Goal: Task Accomplishment & Management: Complete application form

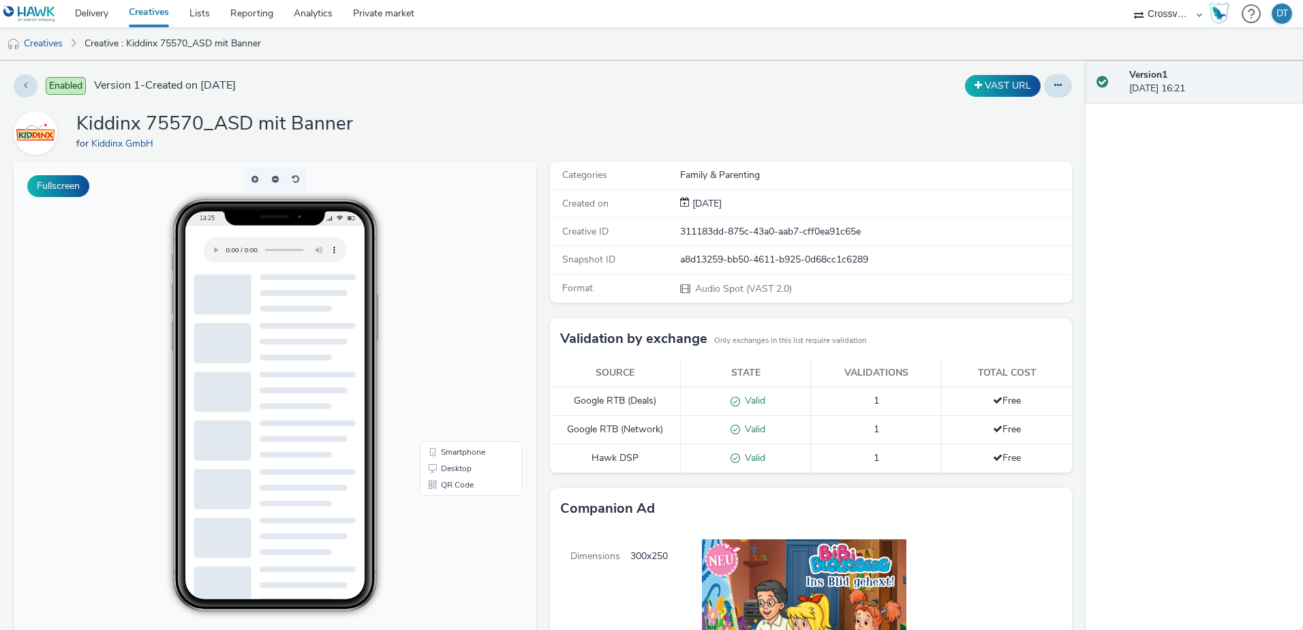
click at [155, 10] on link "Creatives" at bounding box center [149, 13] width 61 height 27
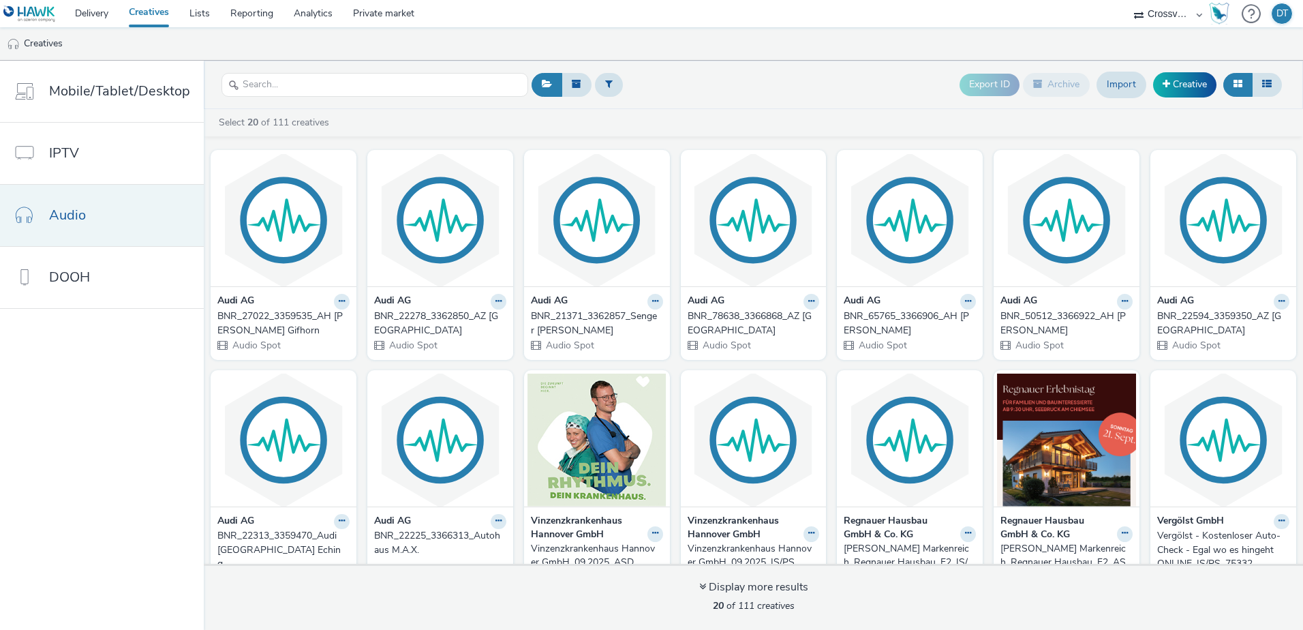
click at [93, 214] on link "Audio" at bounding box center [102, 215] width 204 height 61
click at [1192, 97] on div "Export ID Archive Import Creative" at bounding box center [1123, 84] width 326 height 33
click at [1190, 92] on link "Creative" at bounding box center [1184, 84] width 63 height 25
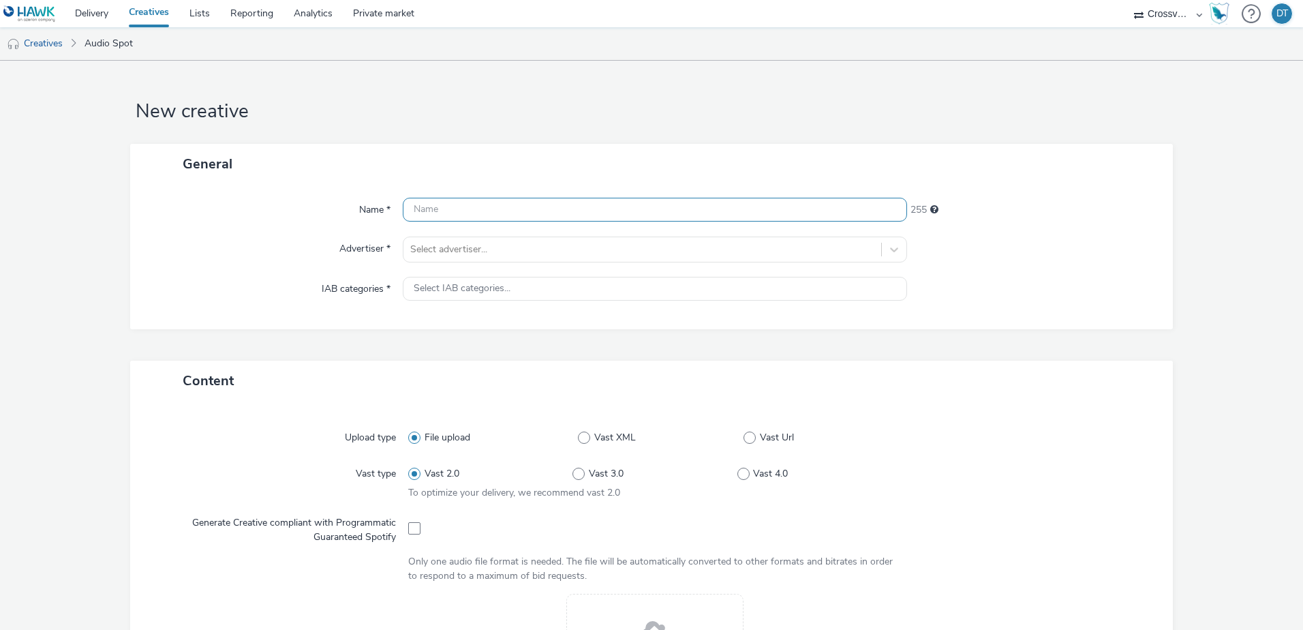
click at [448, 207] on input "text" at bounding box center [655, 210] width 504 height 24
paste input "77026"
type input "Kiddinx_77026_Ohne Banner"
click at [459, 253] on div at bounding box center [642, 249] width 464 height 16
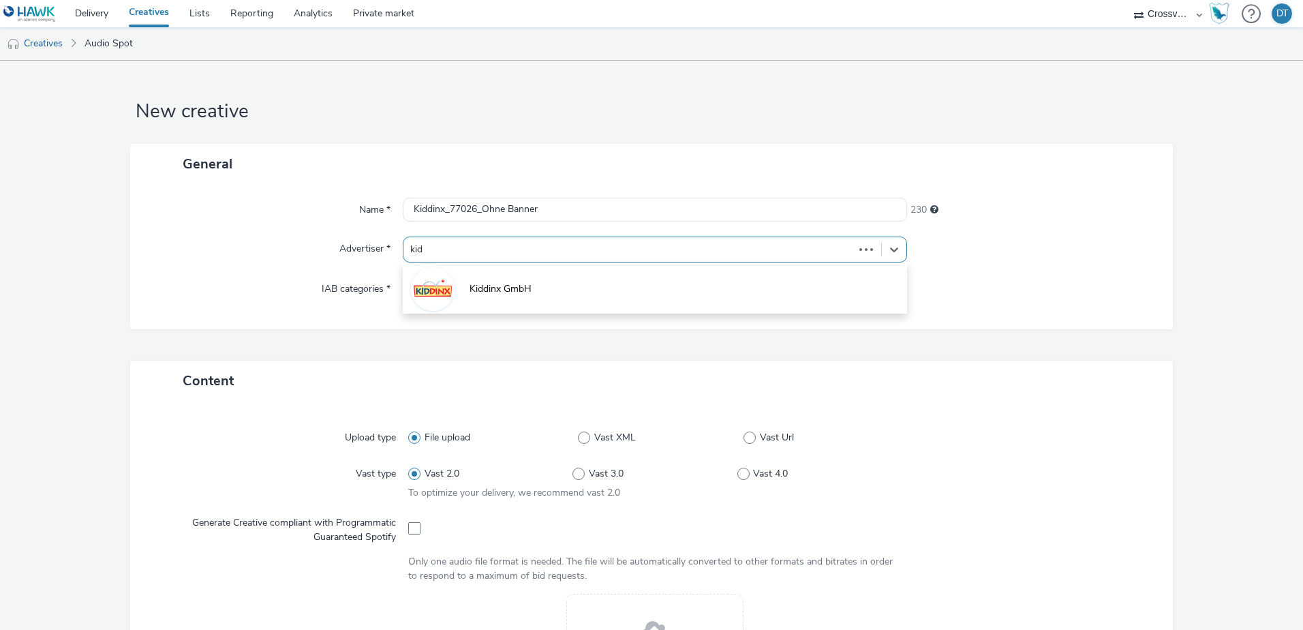
type input "[PERSON_NAME]"
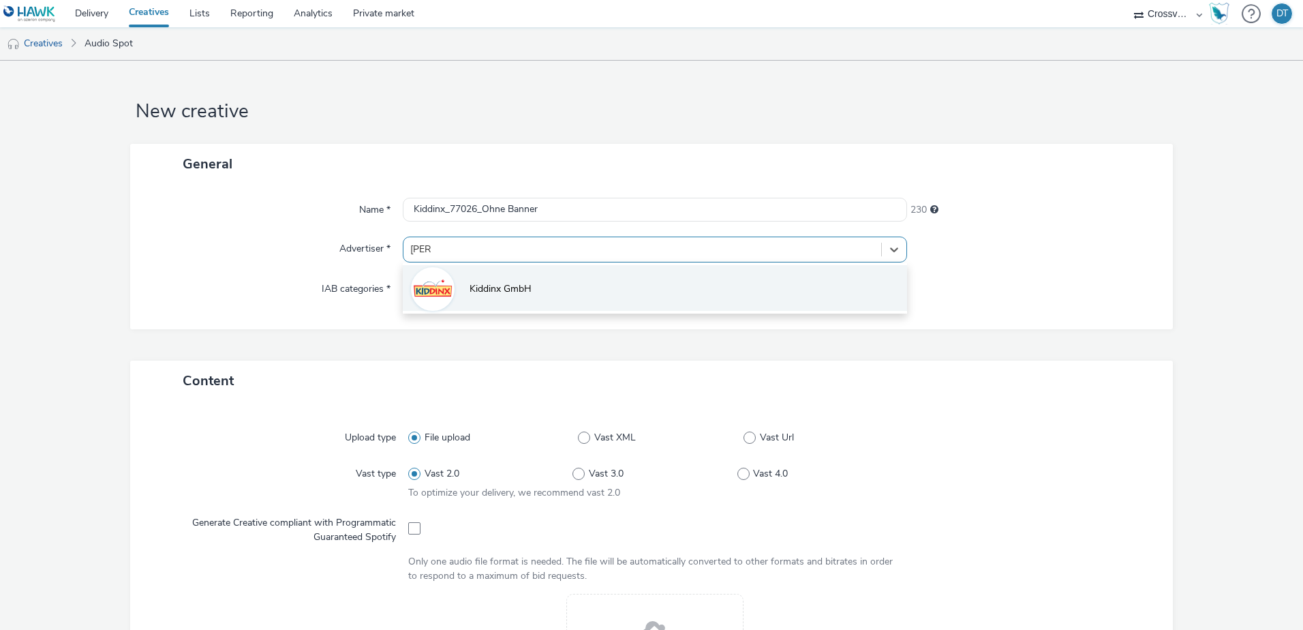
click at [476, 282] on span "Kiddinx GmbH" at bounding box center [501, 289] width 62 height 14
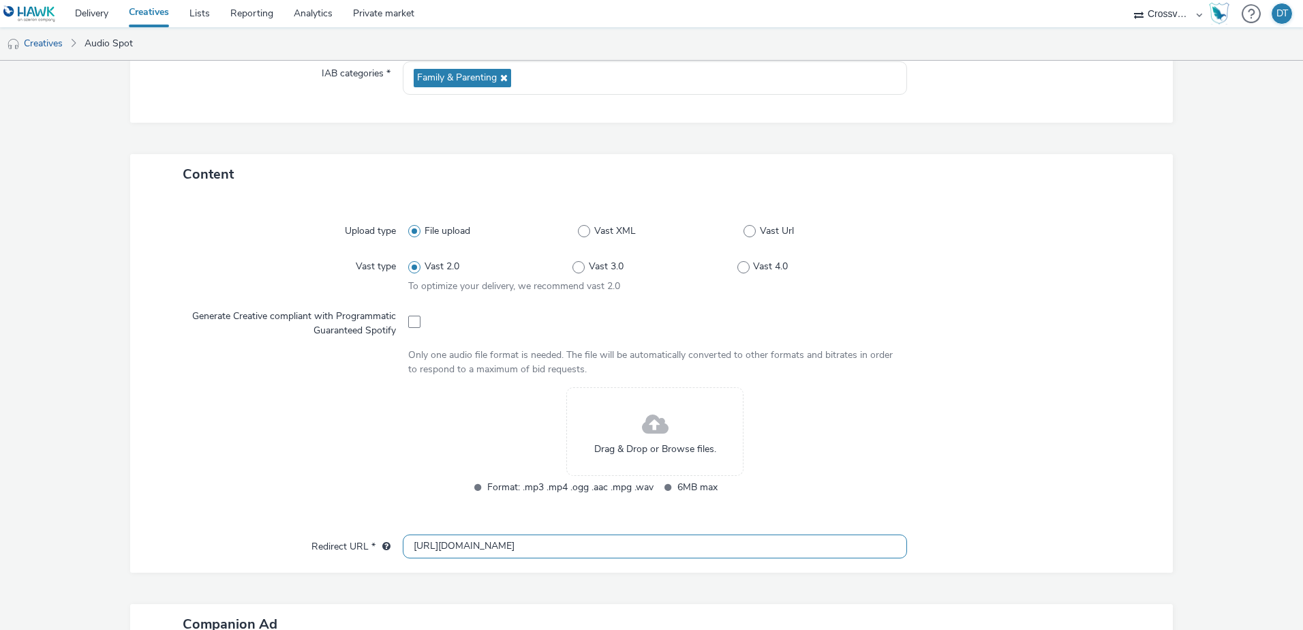
scroll to position [341, 0]
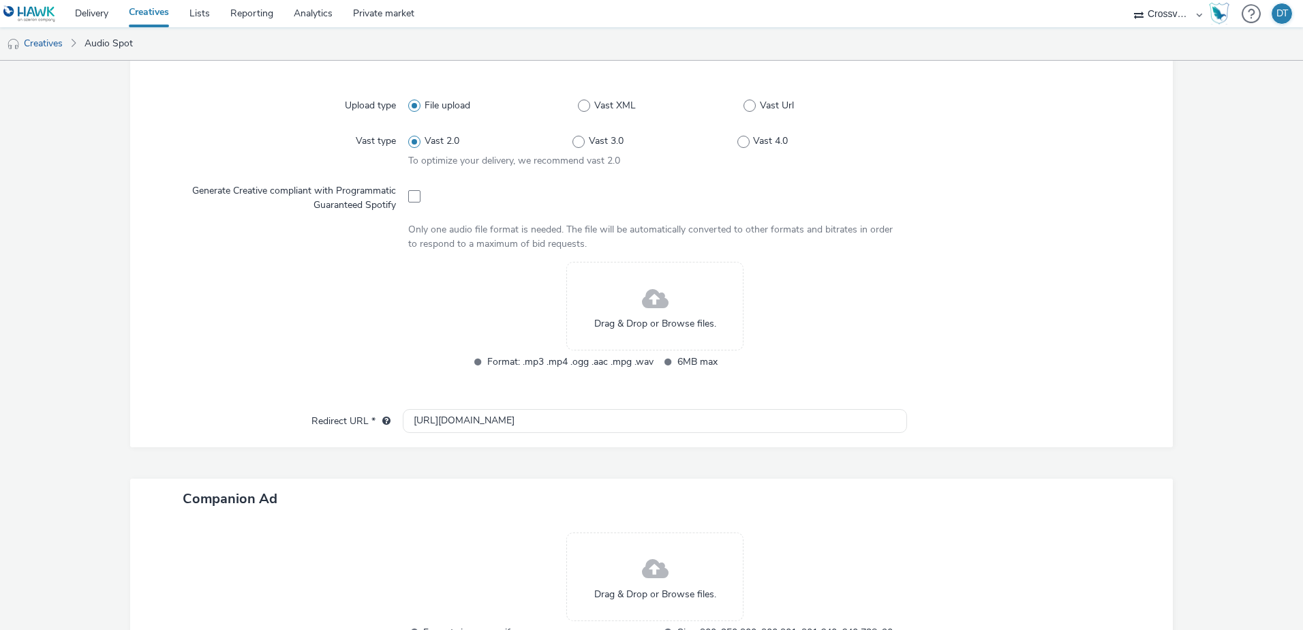
click at [664, 309] on div "Drag & Drop or Browse files." at bounding box center [654, 306] width 177 height 89
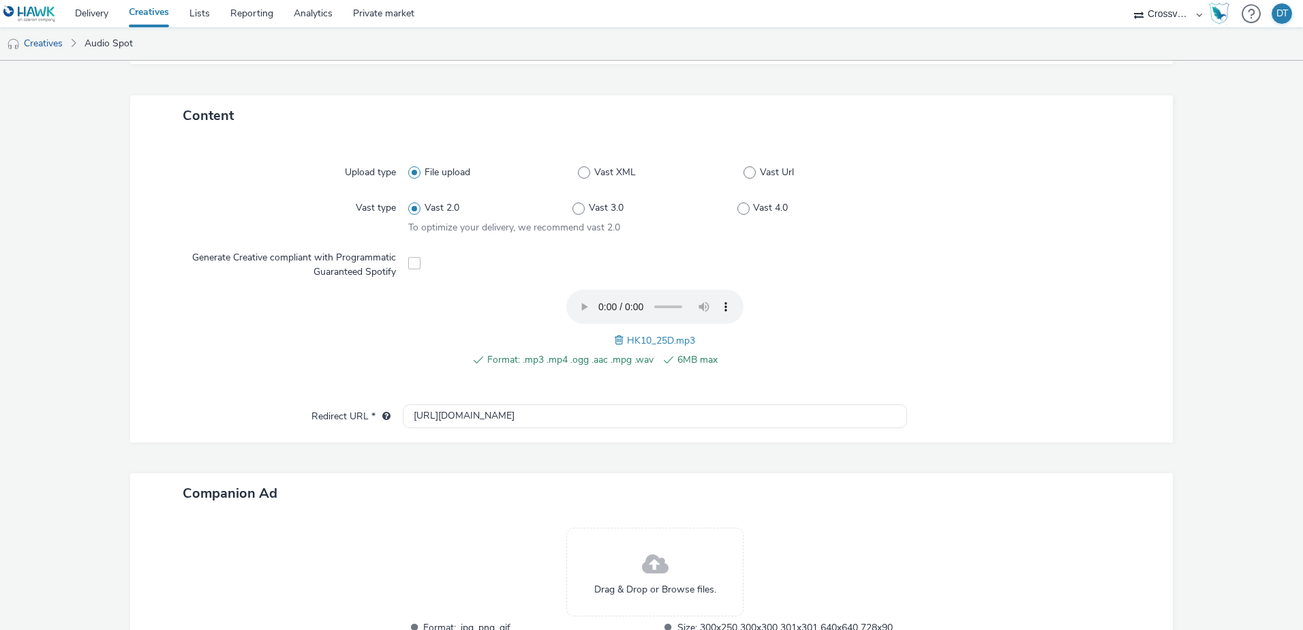
scroll to position [392, 0]
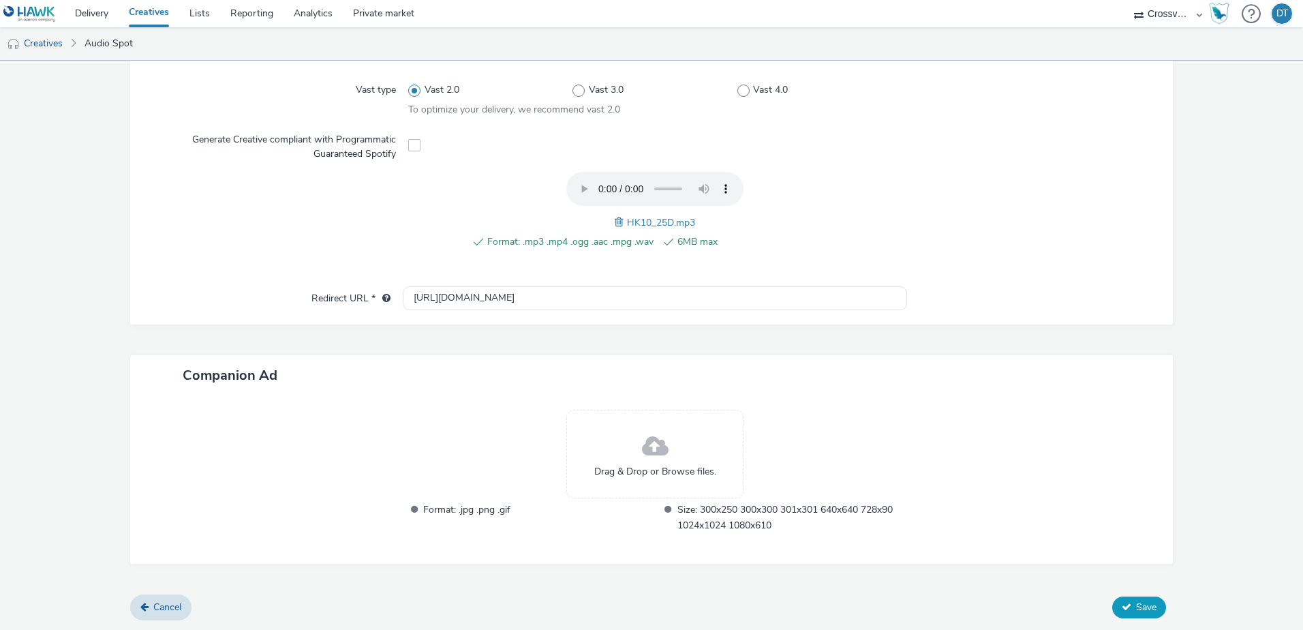
click at [1136, 601] on span "Save" at bounding box center [1146, 606] width 20 height 13
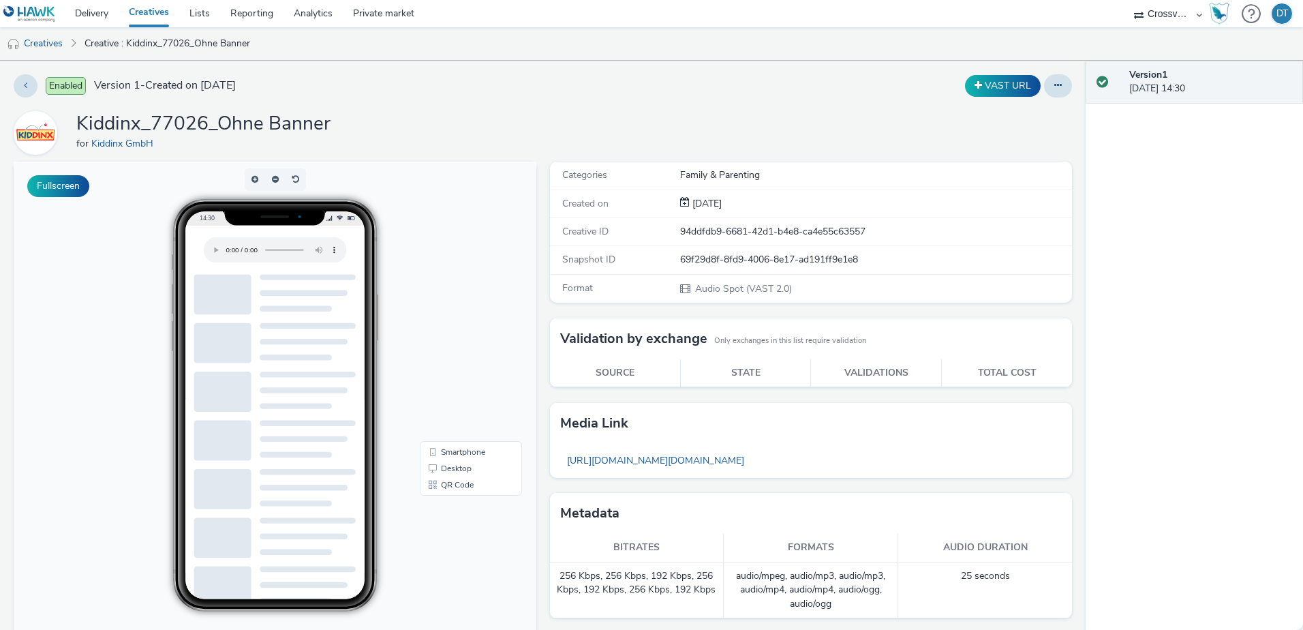
click at [155, 17] on link "Creatives" at bounding box center [149, 13] width 61 height 27
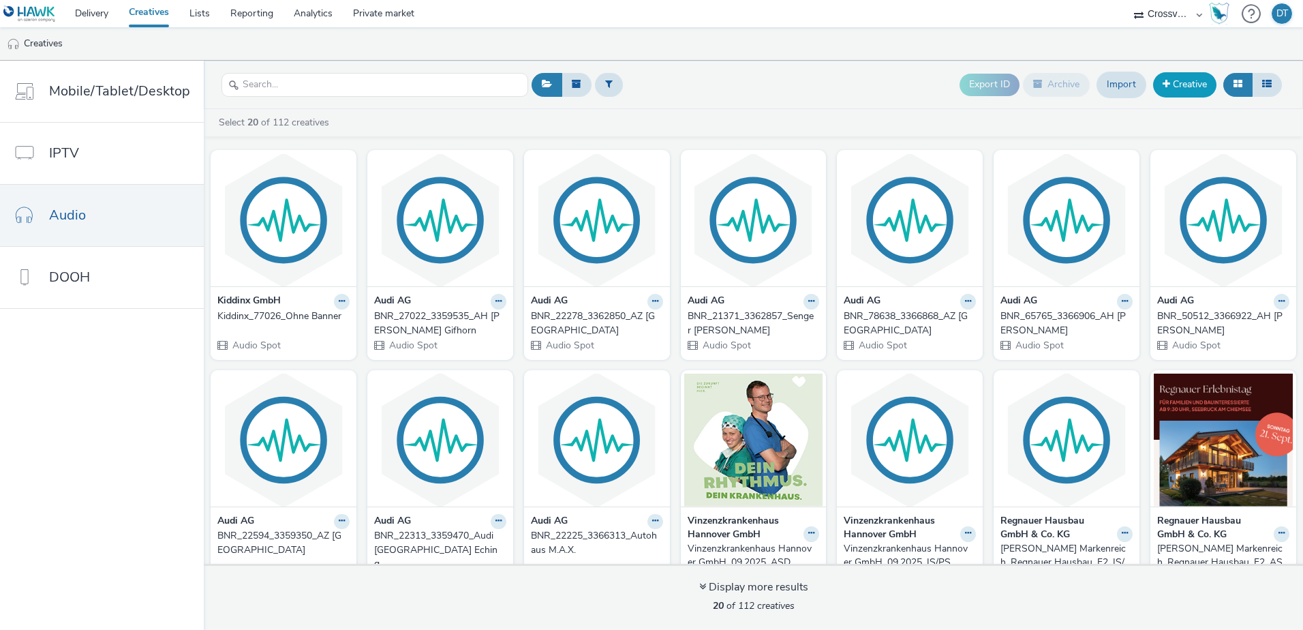
click at [1182, 85] on link "Creative" at bounding box center [1184, 84] width 63 height 25
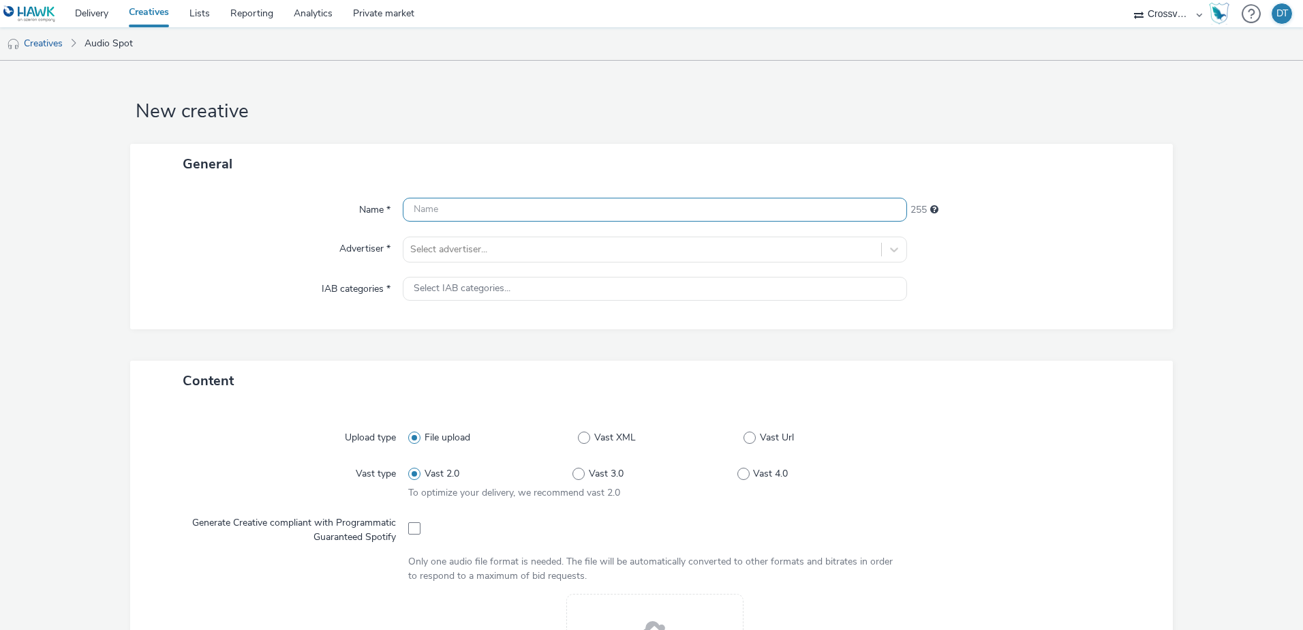
click at [427, 210] on input "text" at bounding box center [655, 210] width 504 height 24
paste input "77026"
click at [522, 215] on input "Kiddinx_77026" at bounding box center [655, 210] width 504 height 24
paste input "ASD mit Banner"
click at [474, 208] on input "Kiddinx_77026ASD mit Banner" at bounding box center [655, 210] width 504 height 24
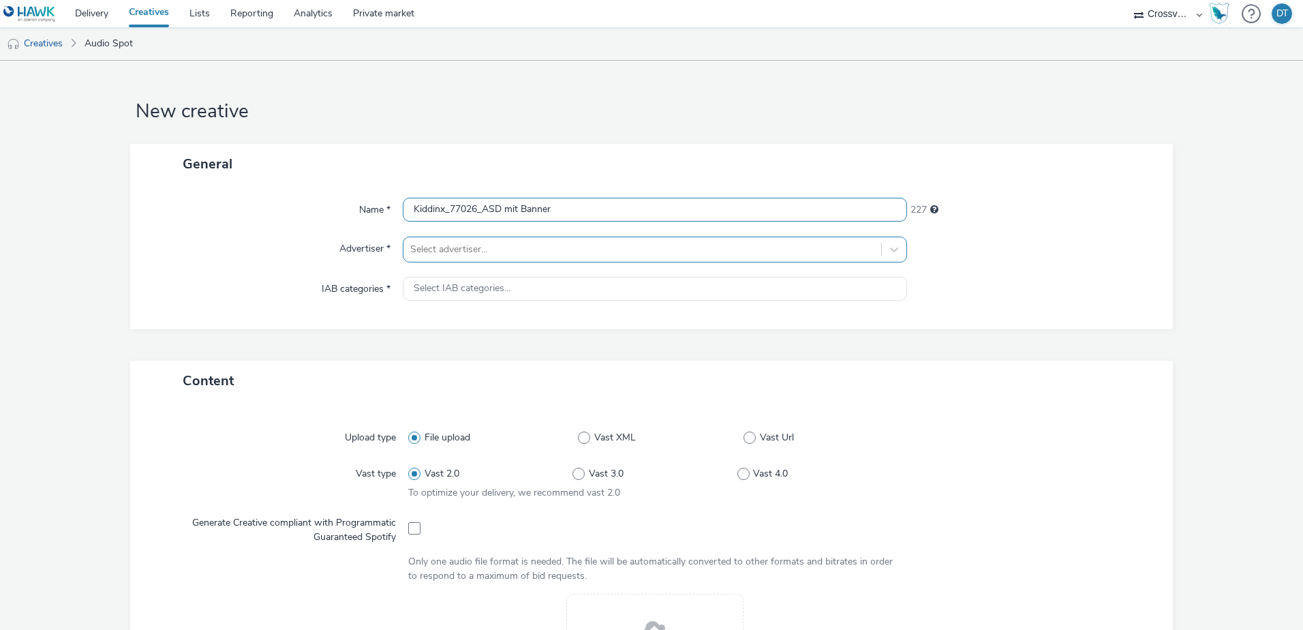
type input "Kiddinx_77026_ASD mit Banner"
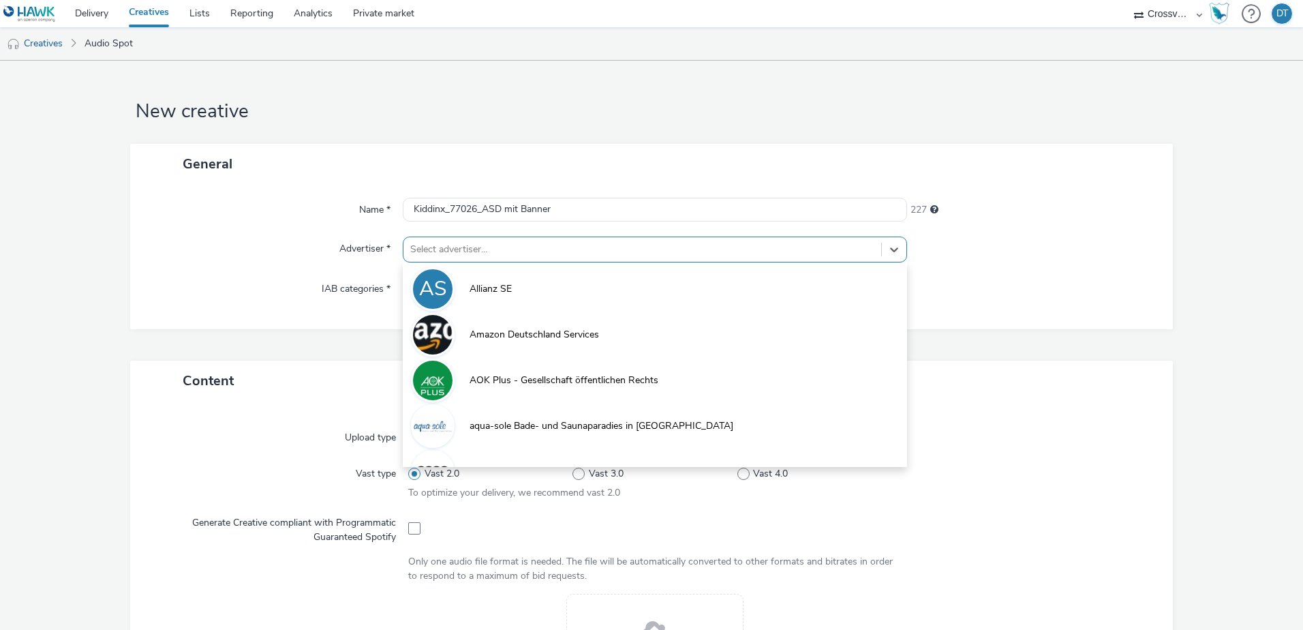
click at [475, 251] on div at bounding box center [642, 249] width 464 height 16
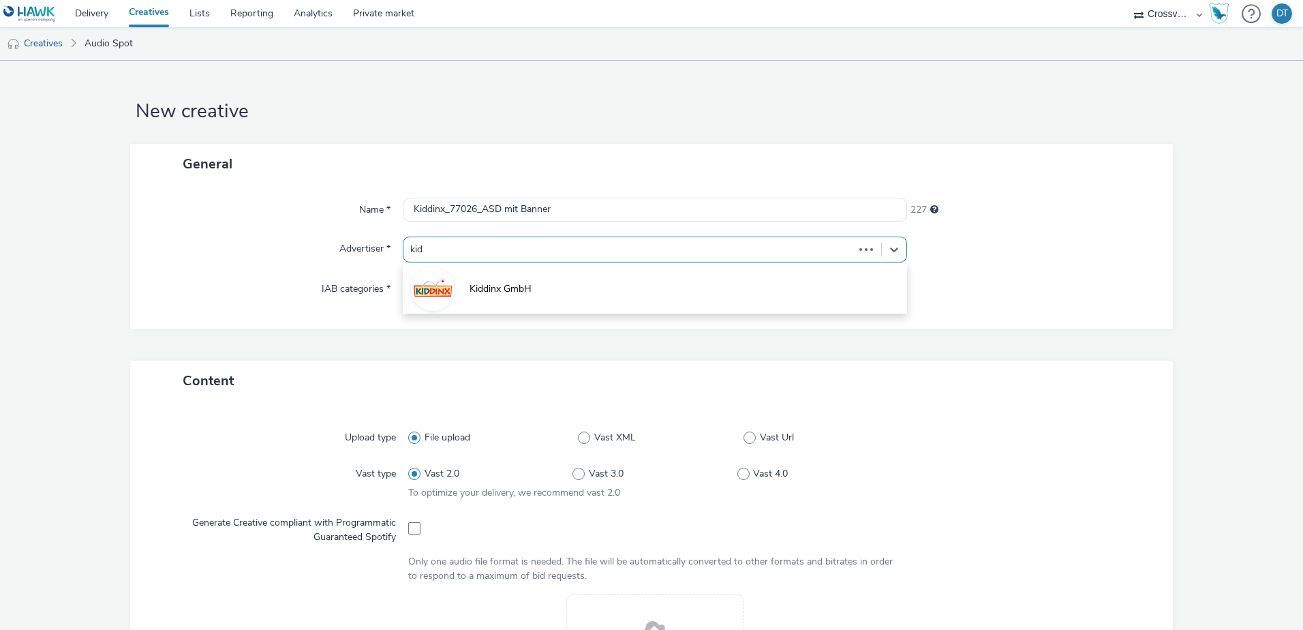
type input "[PERSON_NAME]"
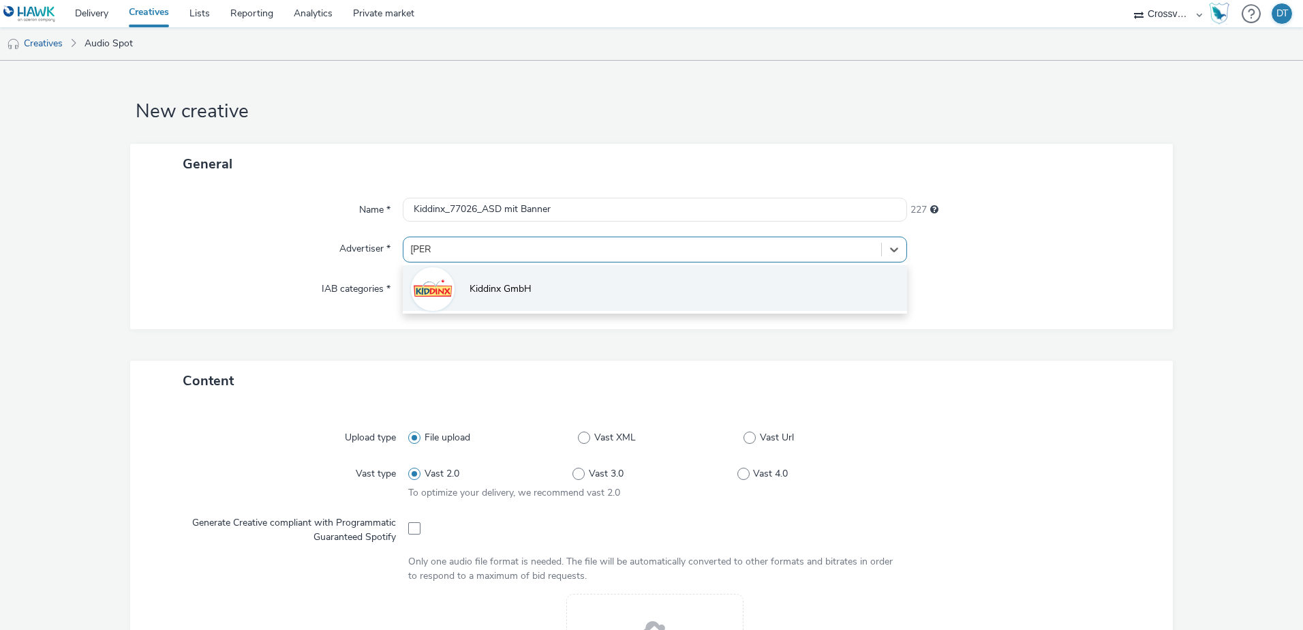
click at [495, 287] on span "Kiddinx GmbH" at bounding box center [501, 289] width 62 height 14
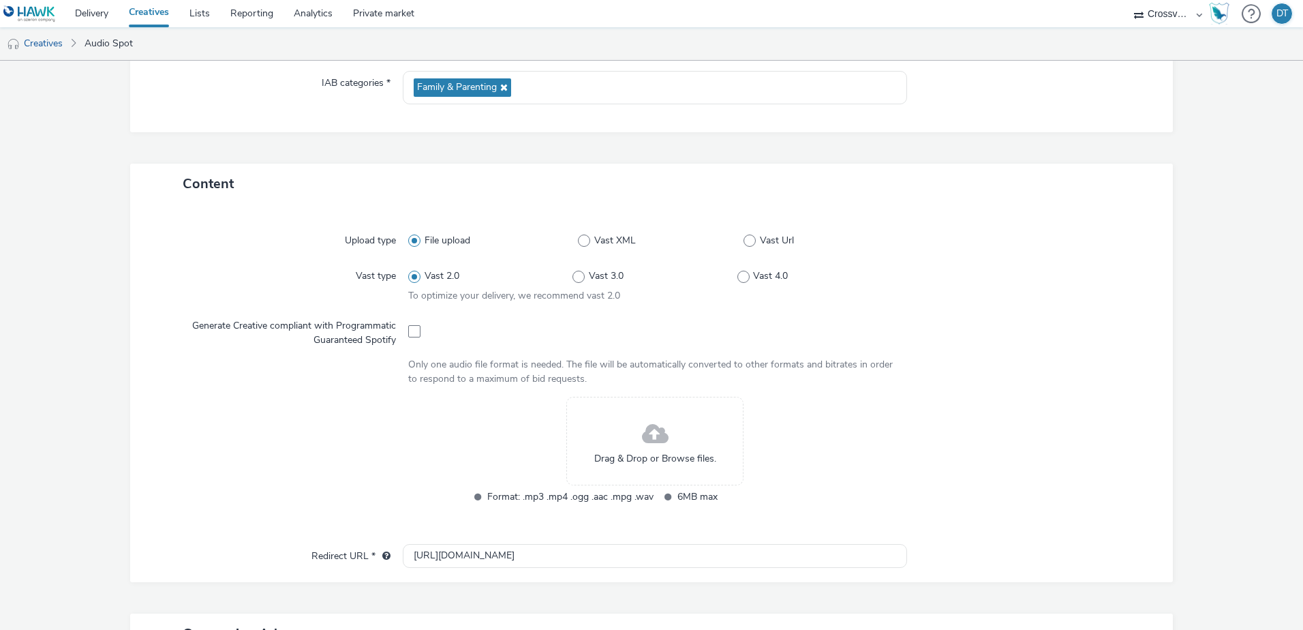
scroll to position [273, 0]
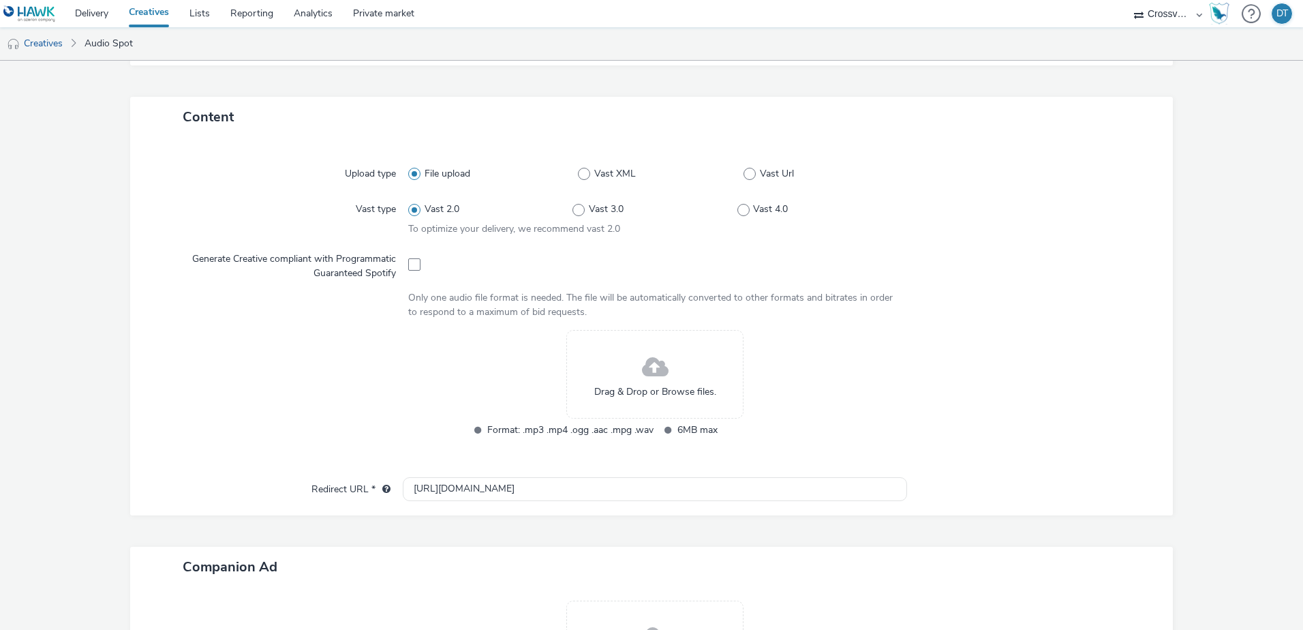
click at [660, 367] on span at bounding box center [655, 368] width 27 height 36
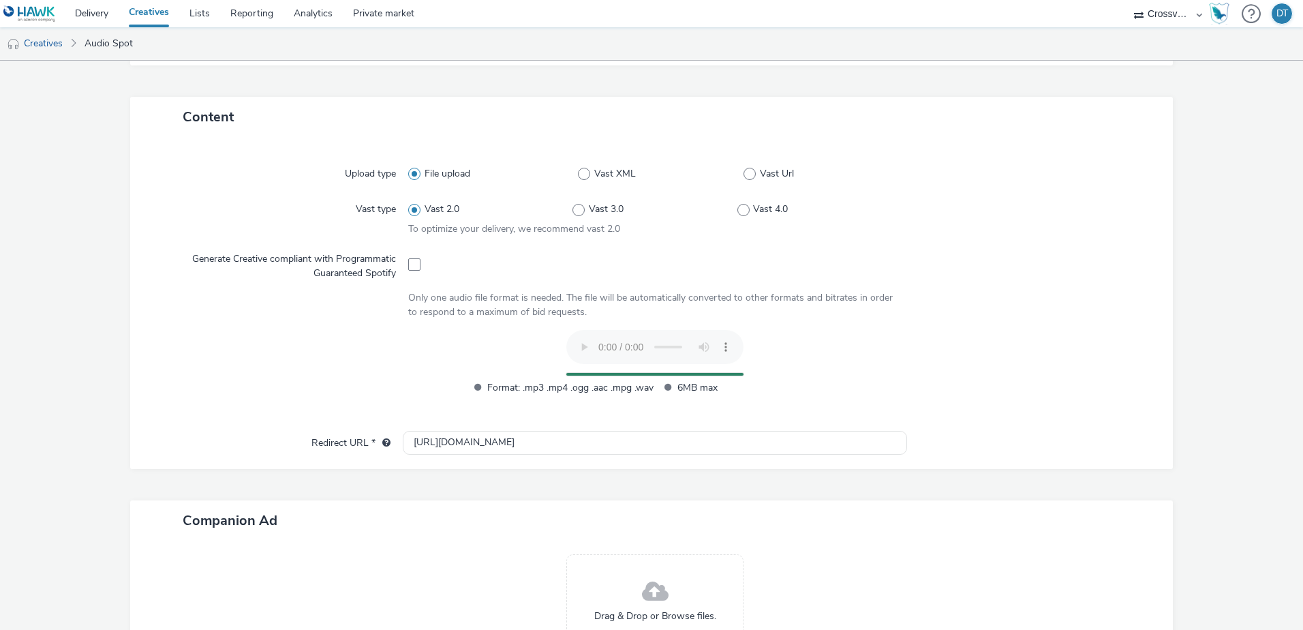
scroll to position [418, 0]
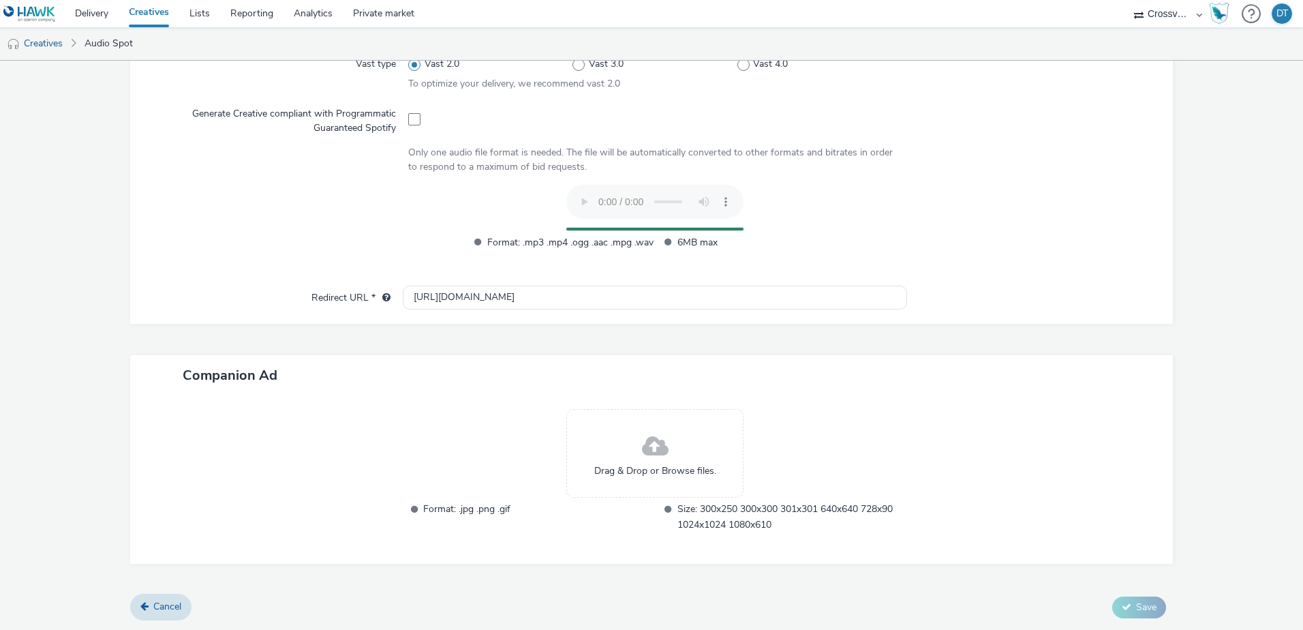
click at [671, 447] on div "Drag & Drop or Browse files." at bounding box center [654, 453] width 177 height 89
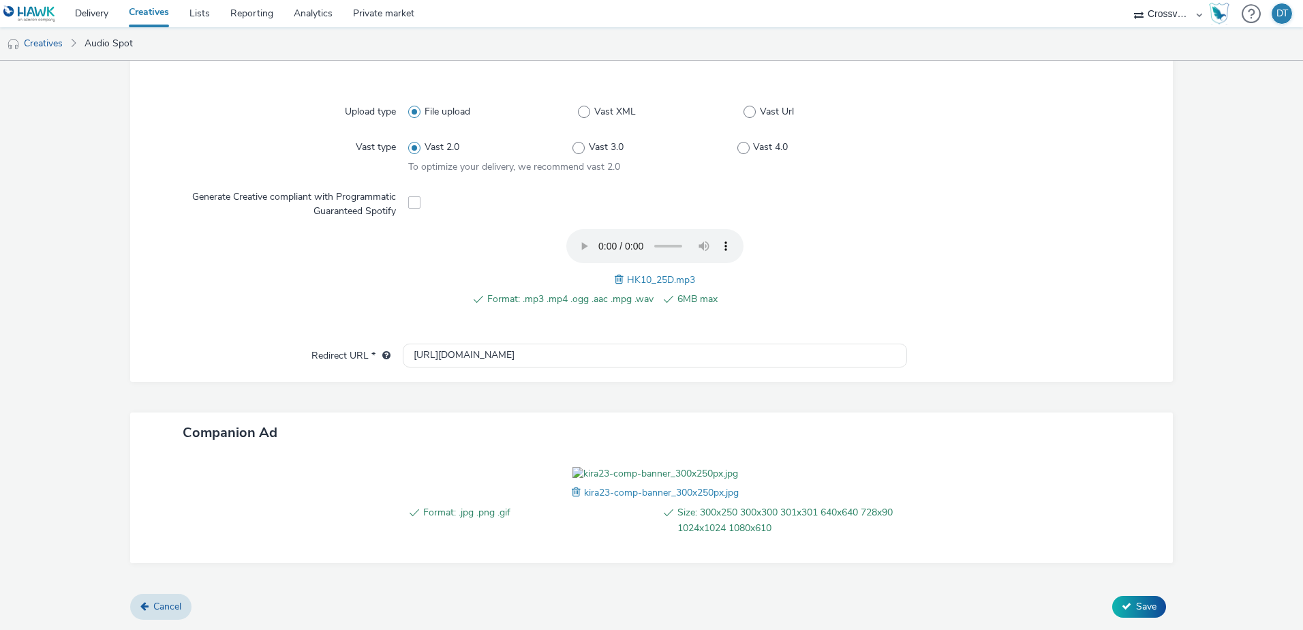
scroll to position [413, 0]
click at [1125, 609] on button "Save" at bounding box center [1139, 607] width 54 height 22
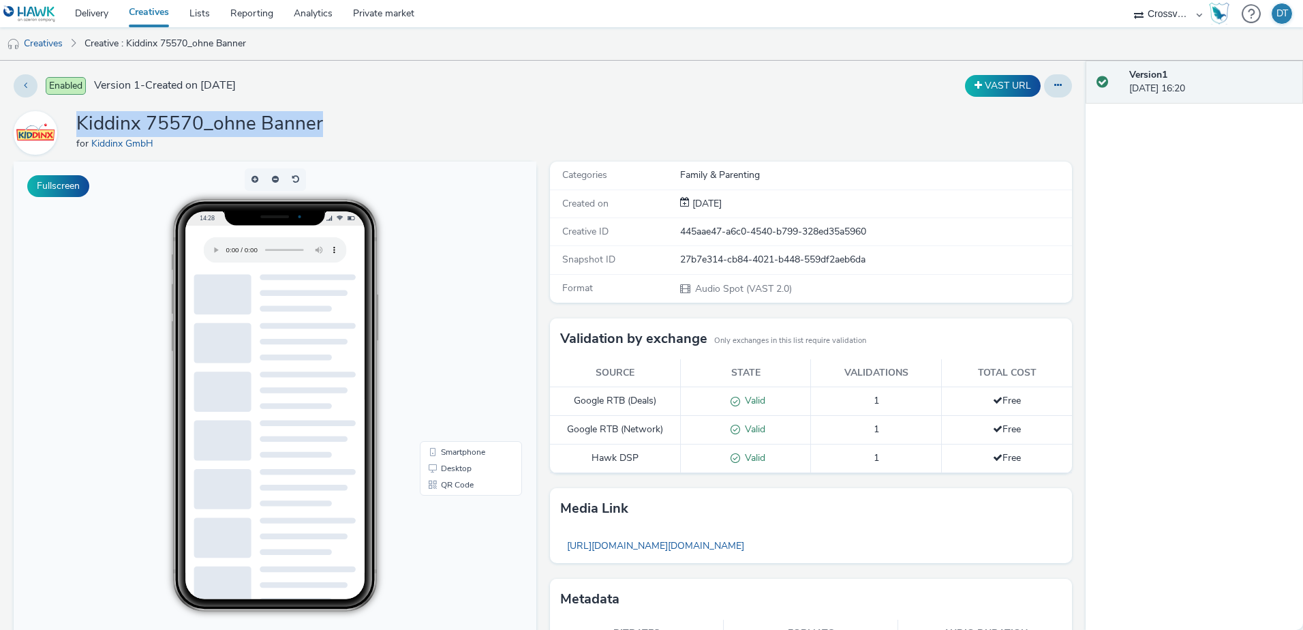
drag, startPoint x: 79, startPoint y: 121, endPoint x: 322, endPoint y: 117, distance: 243.4
click at [322, 117] on div "Kiddinx 75570_ohne Banner for Kiddinx GmbH" at bounding box center [543, 133] width 1058 height 44
drag, startPoint x: 322, startPoint y: 117, endPoint x: 299, endPoint y: 121, distance: 23.4
copy h1 "Kiddinx 75570_ohne Banner"
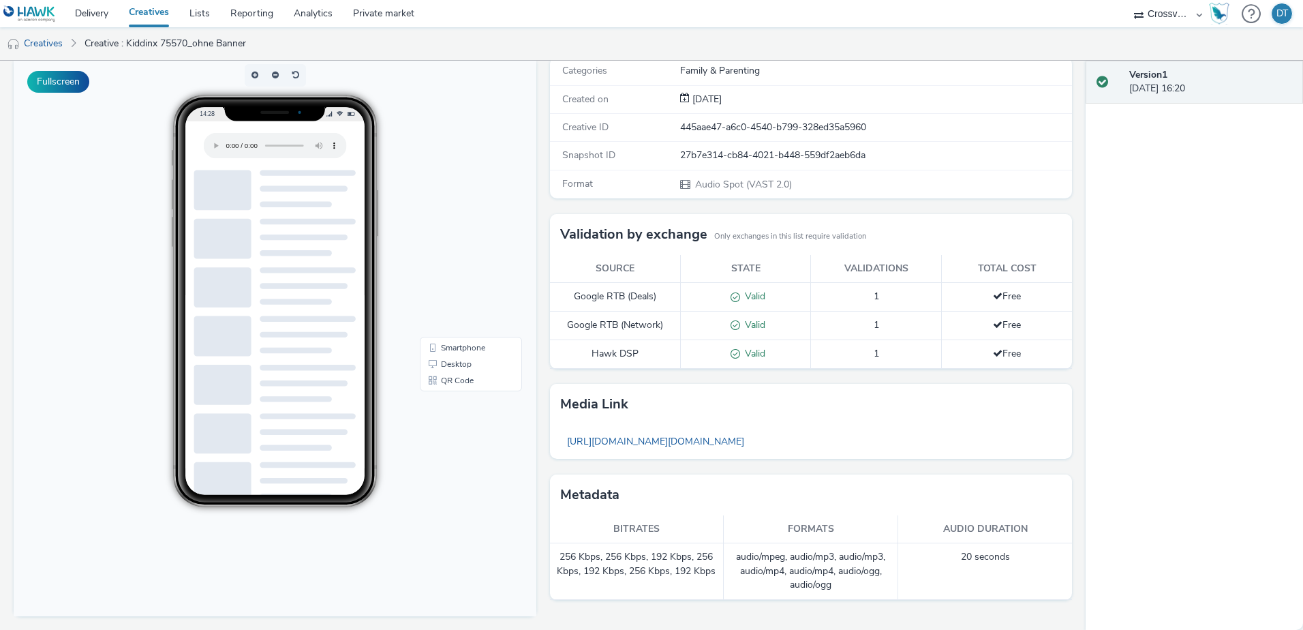
scroll to position [106, 0]
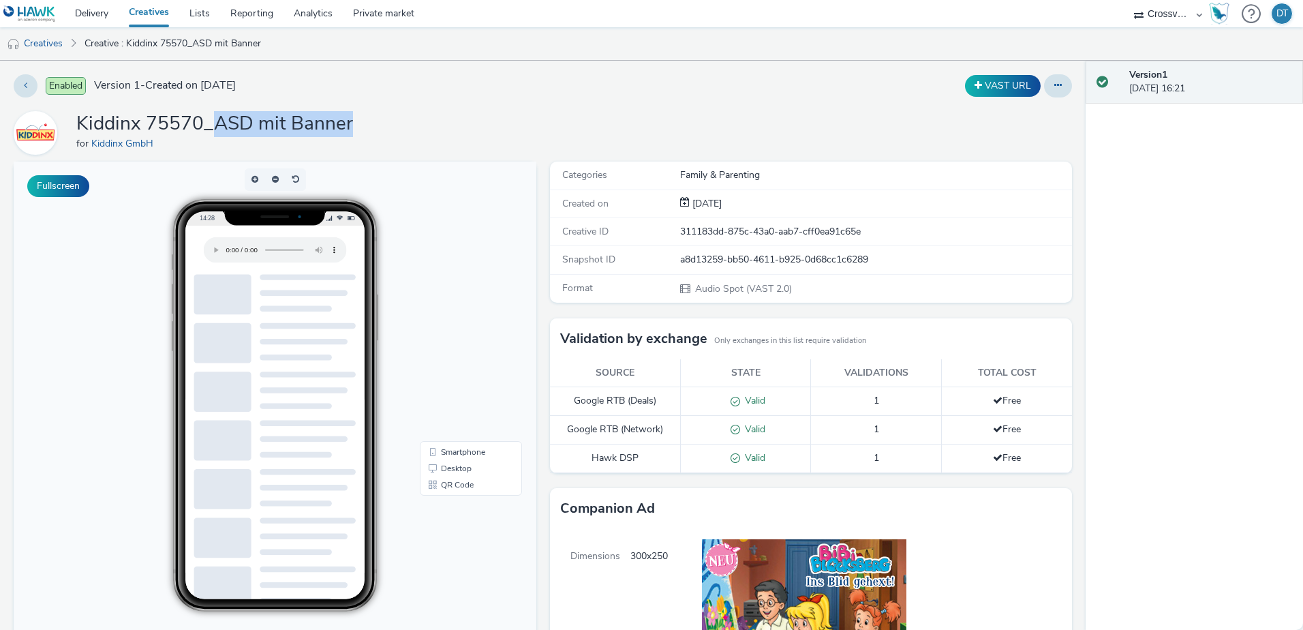
drag, startPoint x: 215, startPoint y: 121, endPoint x: 364, endPoint y: 123, distance: 148.6
click at [364, 123] on div "Kiddinx 75570_ASD mit Banner for Kiddinx GmbH" at bounding box center [543, 133] width 1058 height 44
drag, startPoint x: 364, startPoint y: 123, endPoint x: 336, endPoint y: 123, distance: 27.9
